Goal: Information Seeking & Learning: Compare options

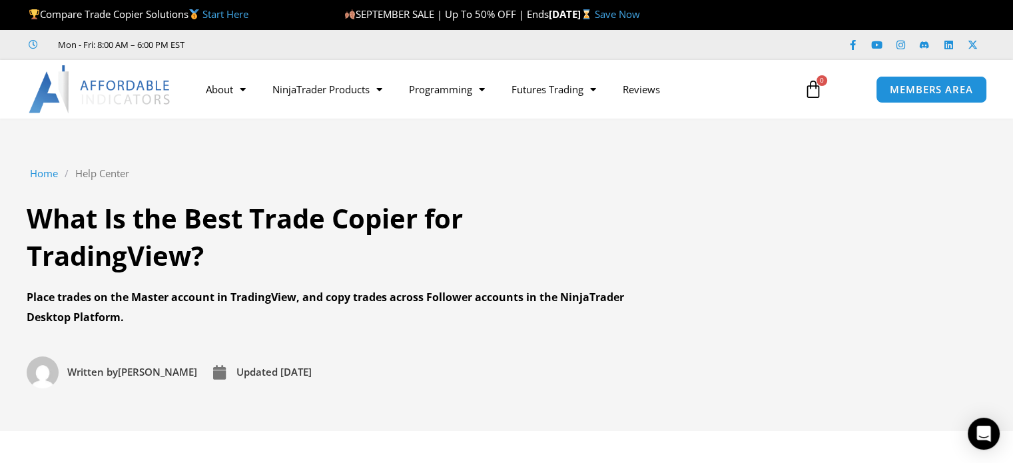
click at [216, 17] on link "Start Here" at bounding box center [225, 13] width 46 height 13
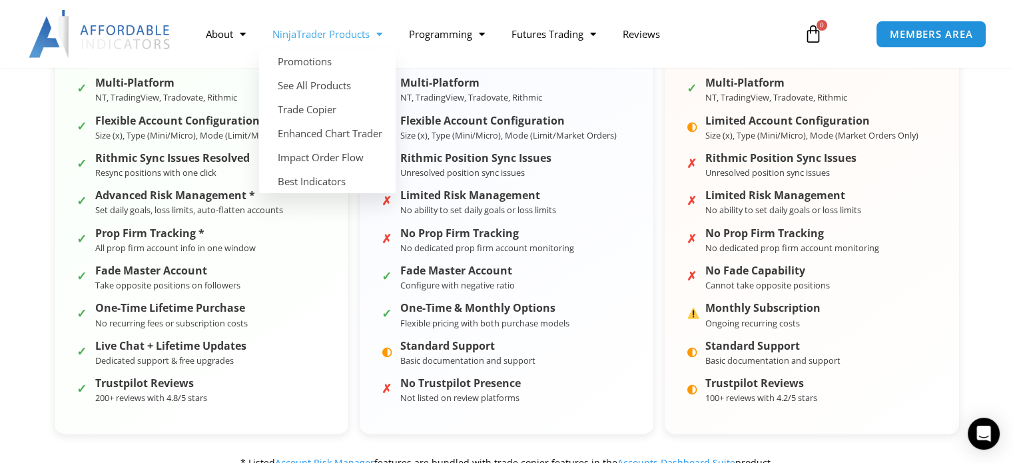
scroll to position [399, 0]
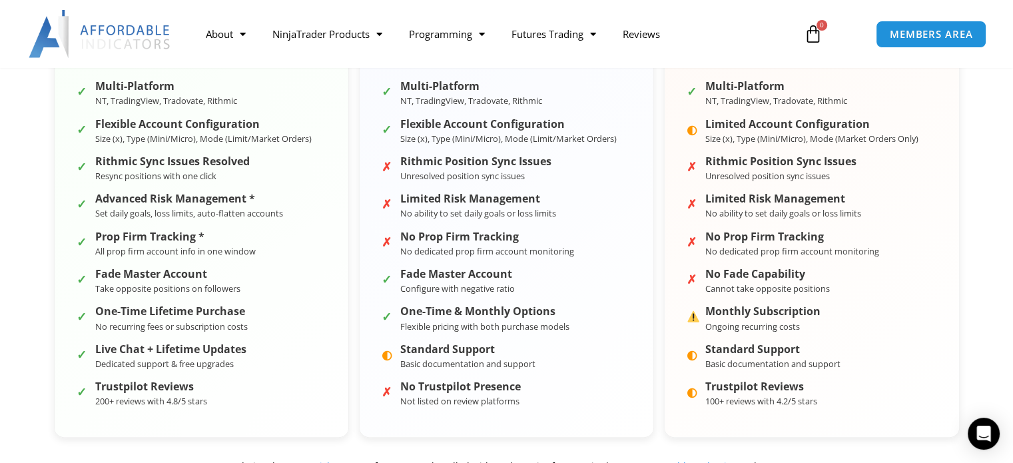
click at [21, 90] on div "Affordable Indicators Trade Copier ON-PLATFORM ✓ $175 or $295 (Full Suite) Life…" at bounding box center [506, 190] width 985 height 596
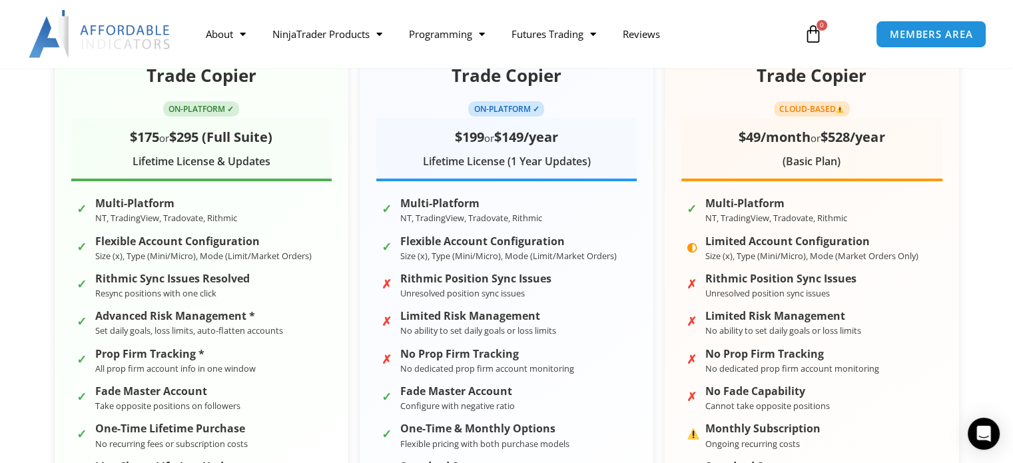
scroll to position [266, 0]
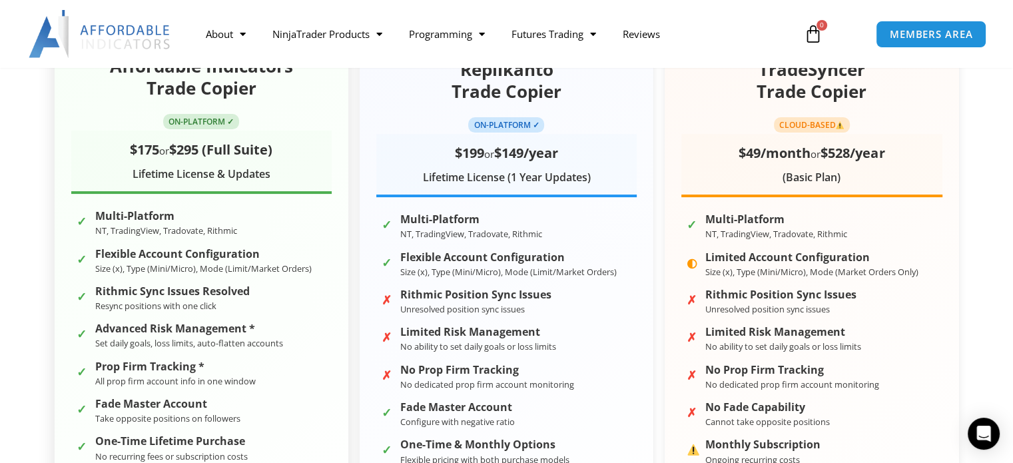
click at [205, 97] on h2 "Affordable Indicators Trade Copier" at bounding box center [201, 77] width 260 height 45
click at [180, 140] on span "$295 (Full Suite)" at bounding box center [220, 149] width 103 height 18
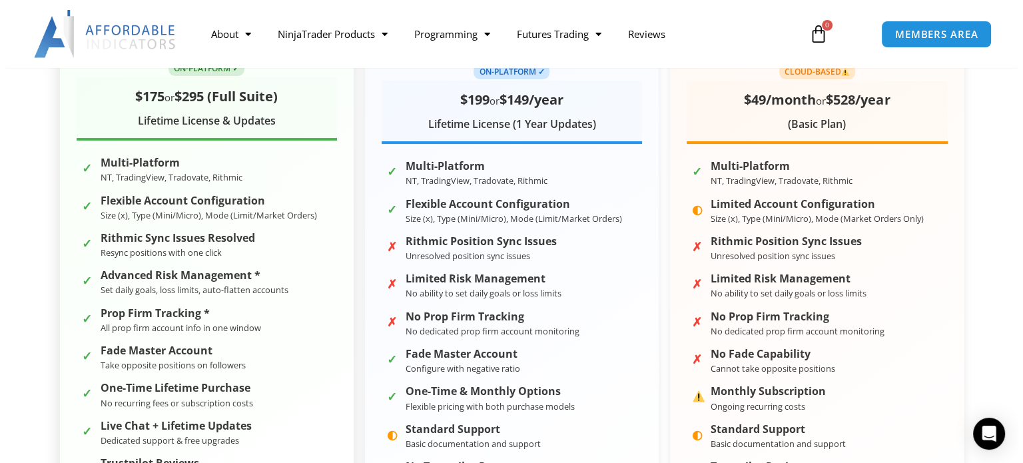
scroll to position [200, 0]
